Goal: Task Accomplishment & Management: Use online tool/utility

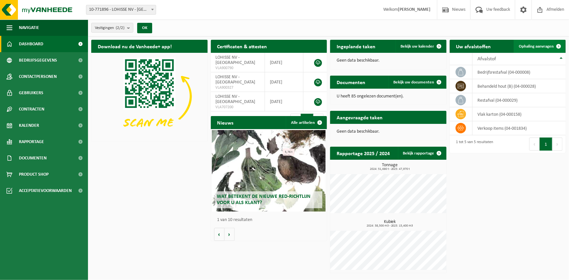
click at [521, 46] on span "Ophaling aanvragen" at bounding box center [536, 46] width 35 height 4
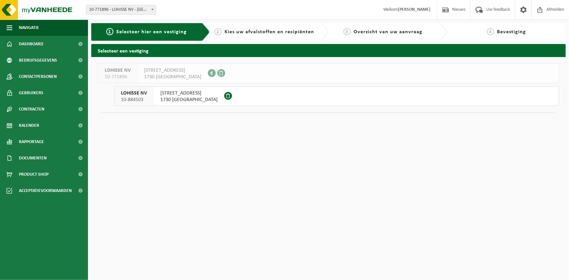
click at [185, 99] on span "1730 ASSE" at bounding box center [188, 99] width 57 height 7
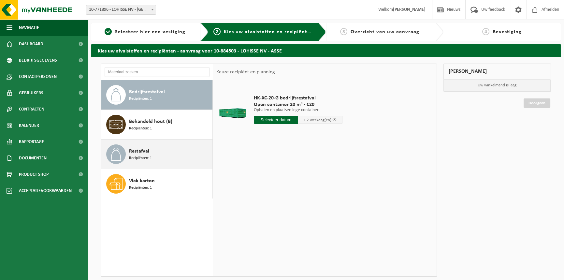
click at [149, 154] on span "Restafval" at bounding box center [139, 151] width 20 height 8
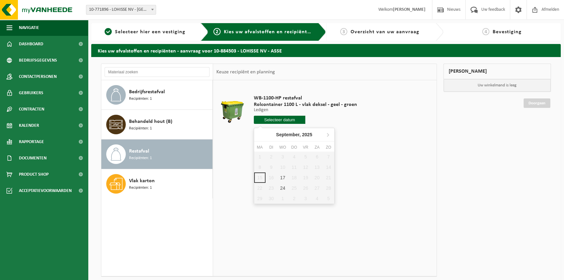
click at [285, 120] on input "text" at bounding box center [280, 120] width 52 height 8
click at [280, 176] on div "17" at bounding box center [282, 177] width 11 height 10
type input "Van 2025-09-17"
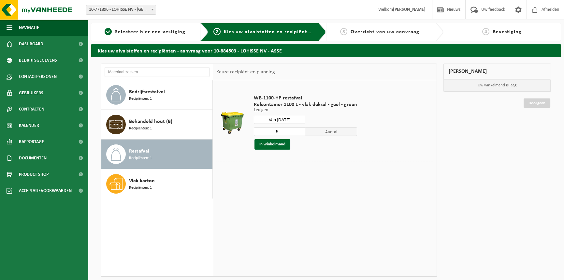
click at [279, 131] on input "5" at bounding box center [280, 131] width 52 height 8
type input "4"
click at [298, 133] on input "4" at bounding box center [280, 131] width 52 height 8
click at [281, 143] on button "In winkelmand" at bounding box center [273, 144] width 36 height 10
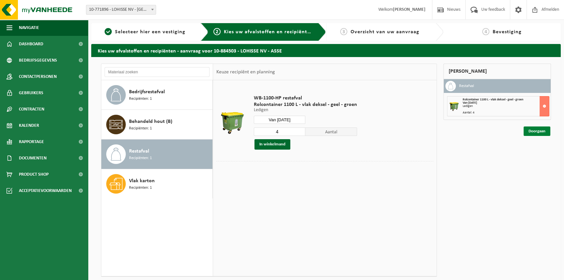
click at [541, 132] on link "Doorgaan" at bounding box center [537, 130] width 27 height 9
